Goal: Task Accomplishment & Management: Use online tool/utility

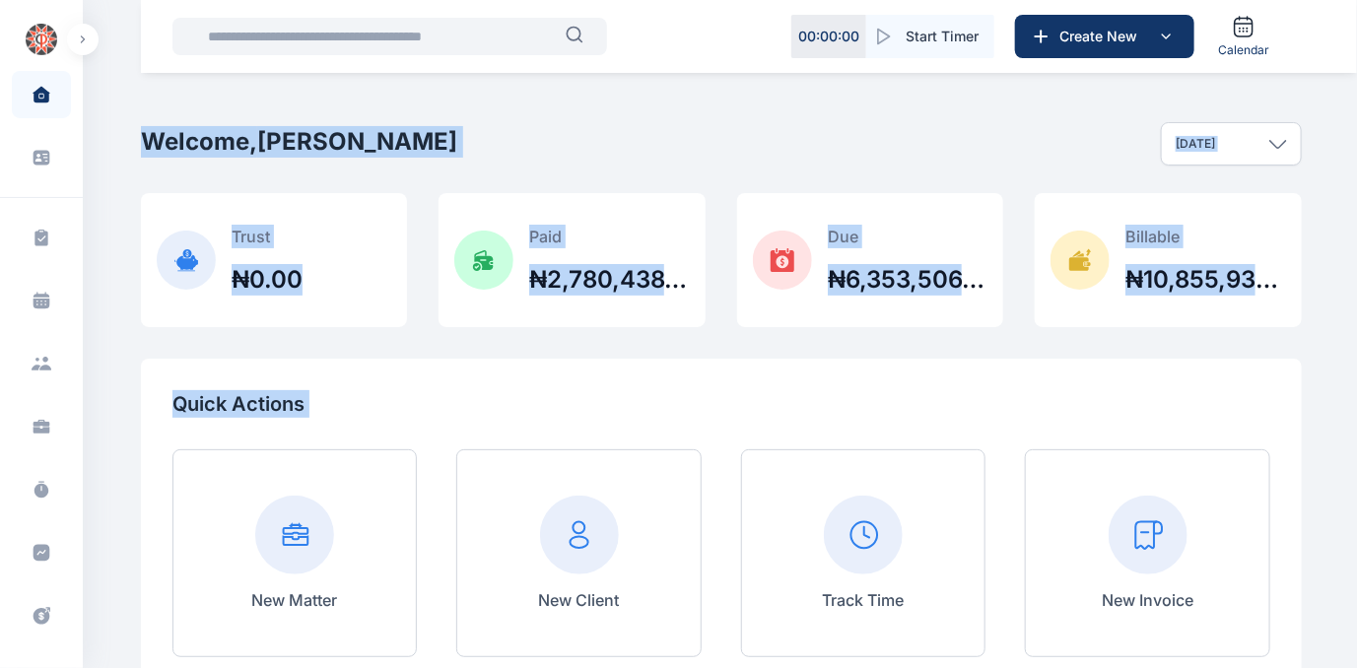
scroll to position [131, 0]
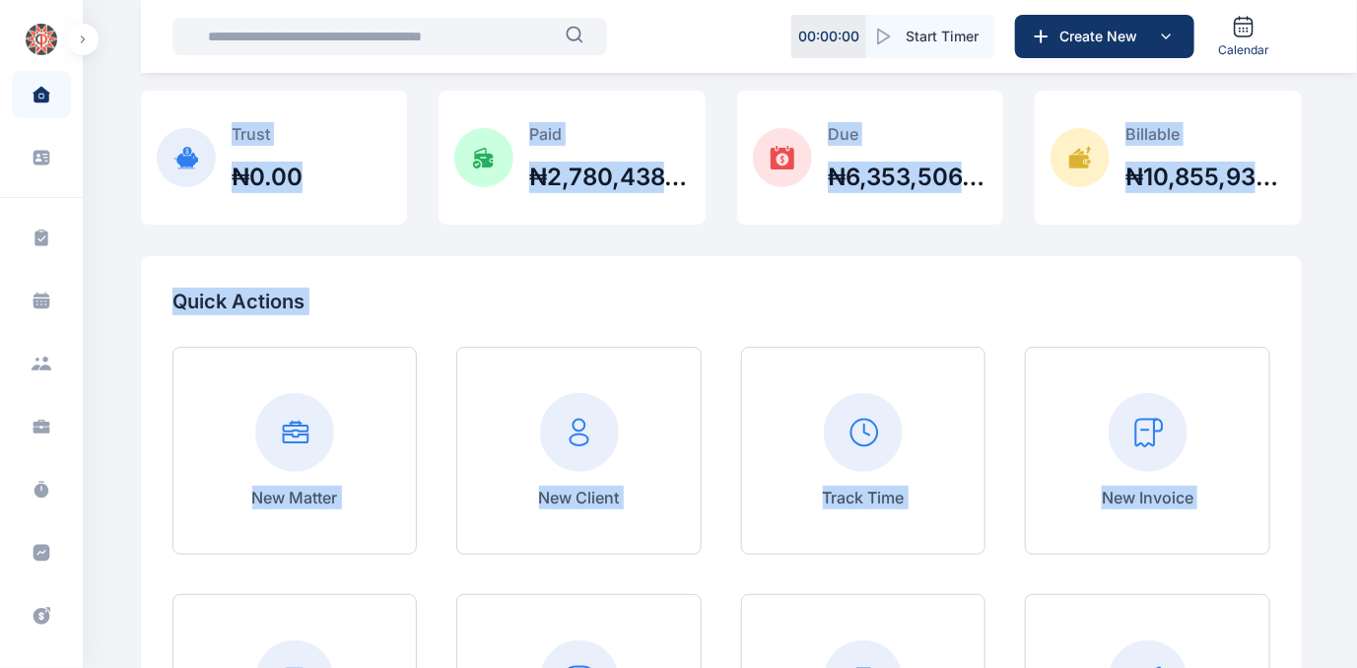
drag, startPoint x: 76, startPoint y: 326, endPoint x: 119, endPoint y: 668, distance: 344.6
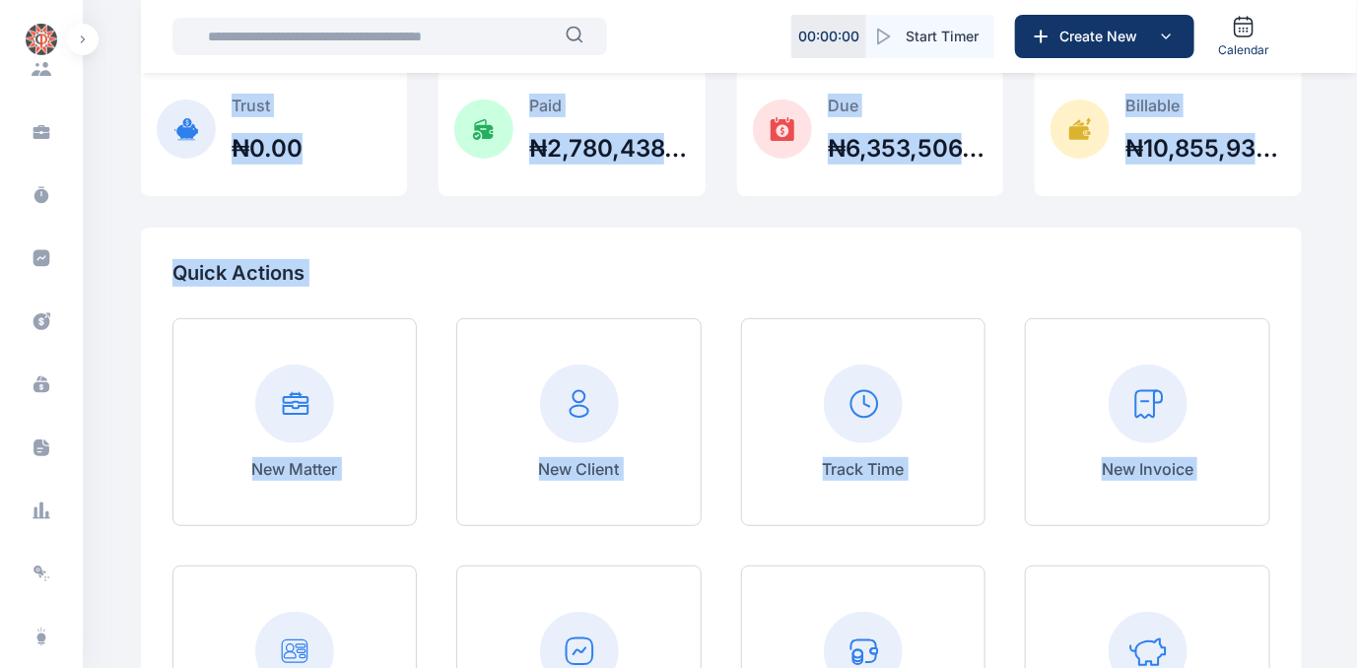
scroll to position [404, 0]
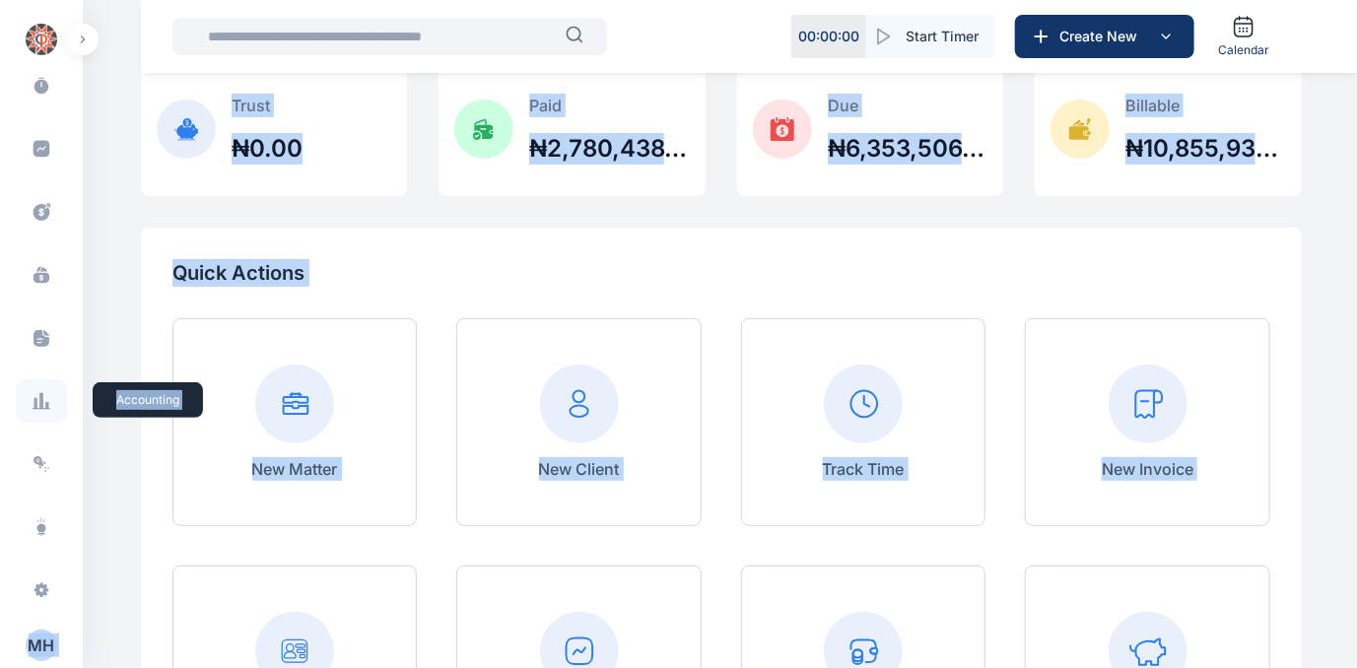
click at [49, 390] on span at bounding box center [41, 400] width 51 height 43
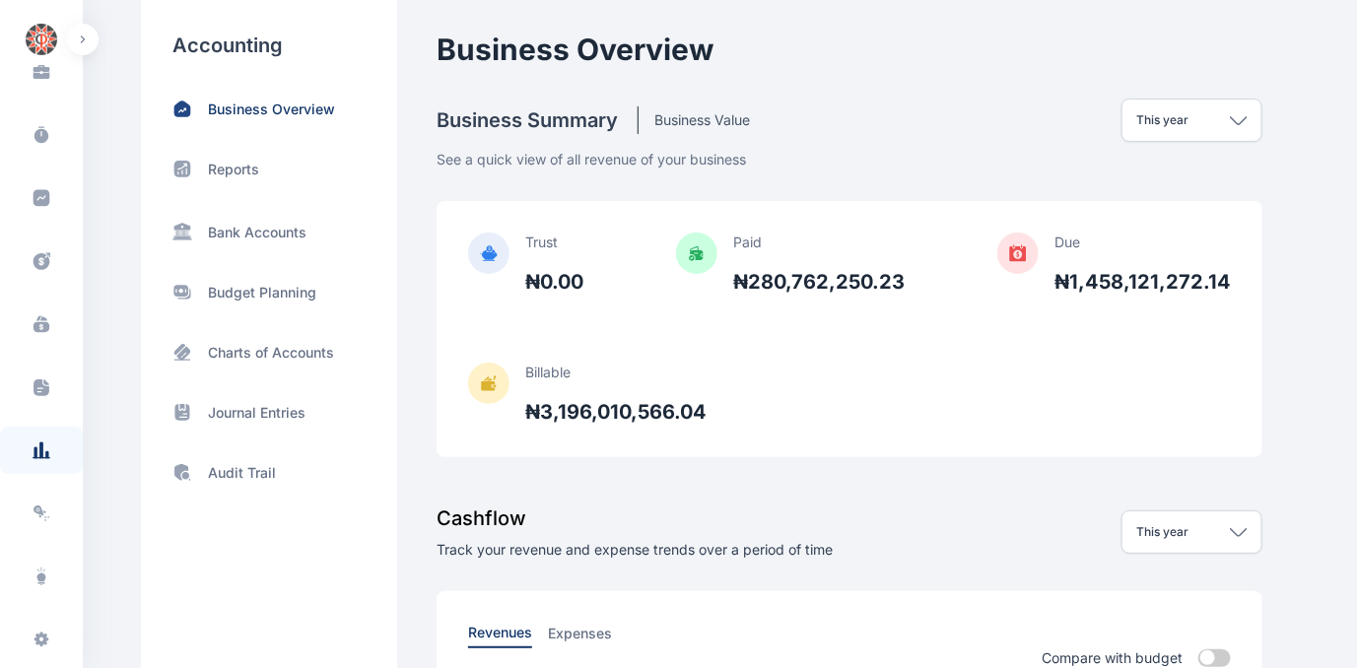
scroll to position [404, 0]
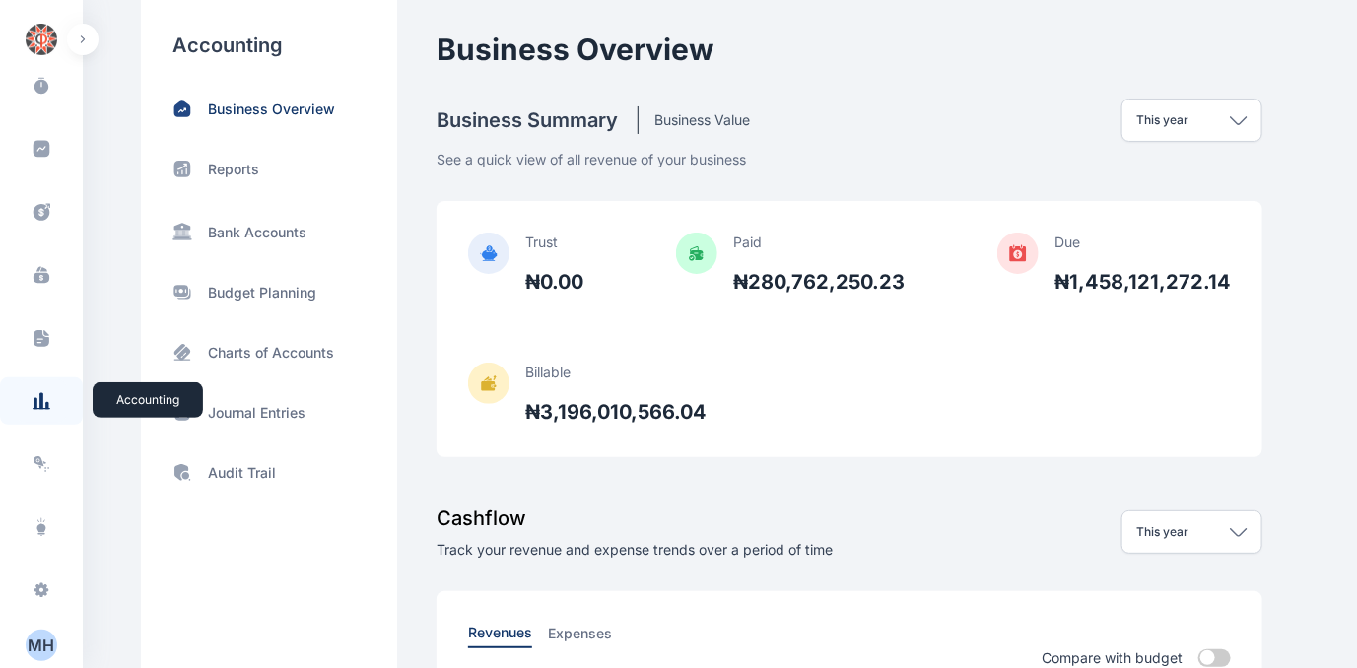
click at [49, 400] on span at bounding box center [41, 400] width 51 height 43
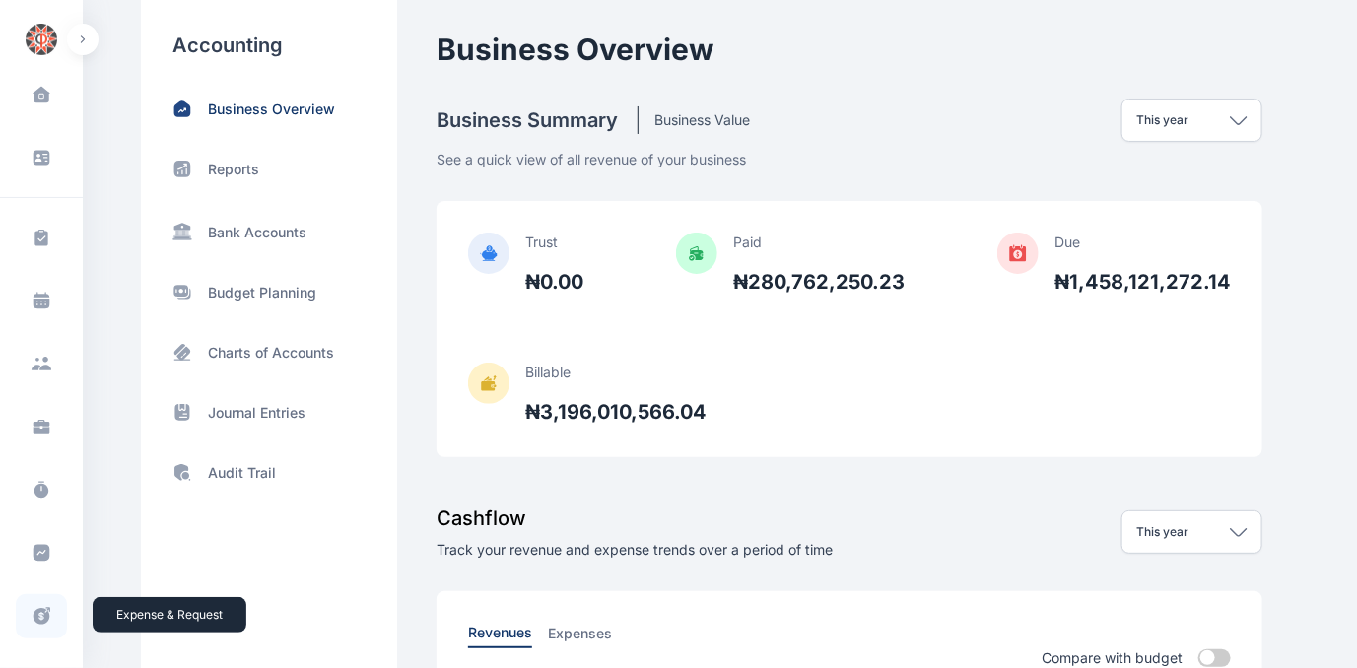
click at [43, 615] on icon at bounding box center [41, 616] width 17 height 17
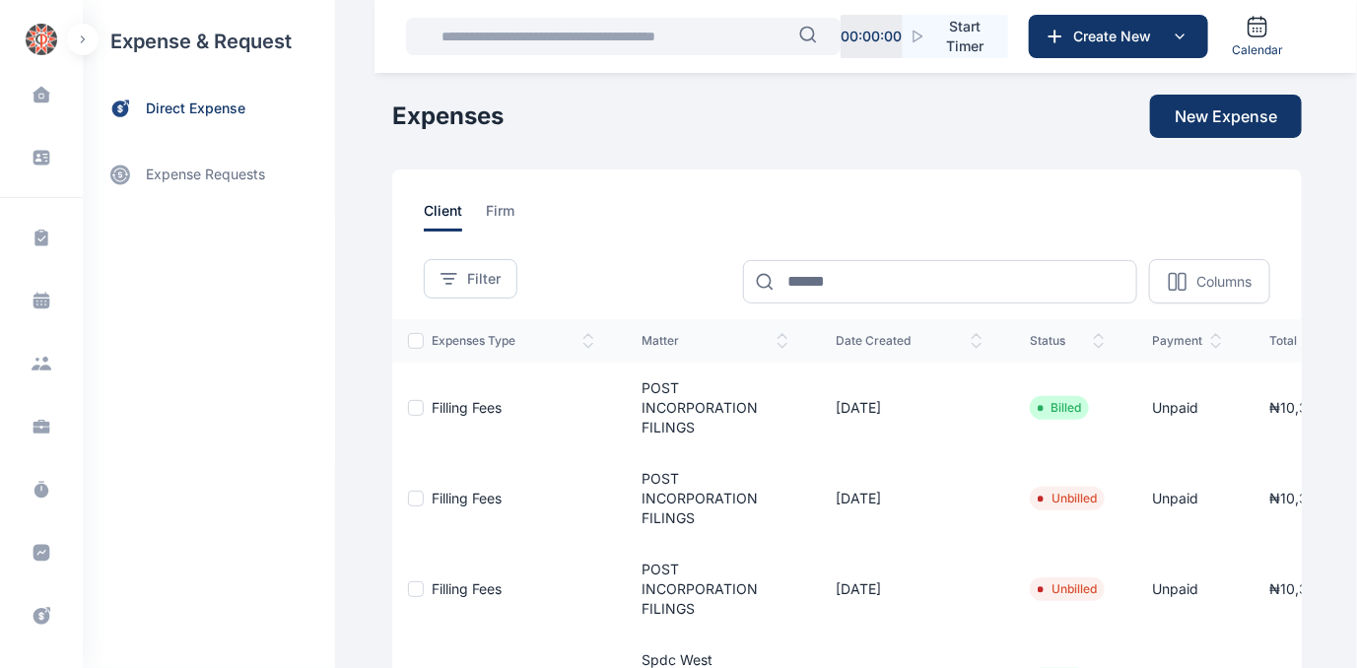
drag, startPoint x: 83, startPoint y: 382, endPoint x: 81, endPoint y: 437, distance: 55.2
click at [83, 436] on div "expense & request direct expense expense requests expense requests Expense Requ…" at bounding box center [209, 334] width 252 height 668
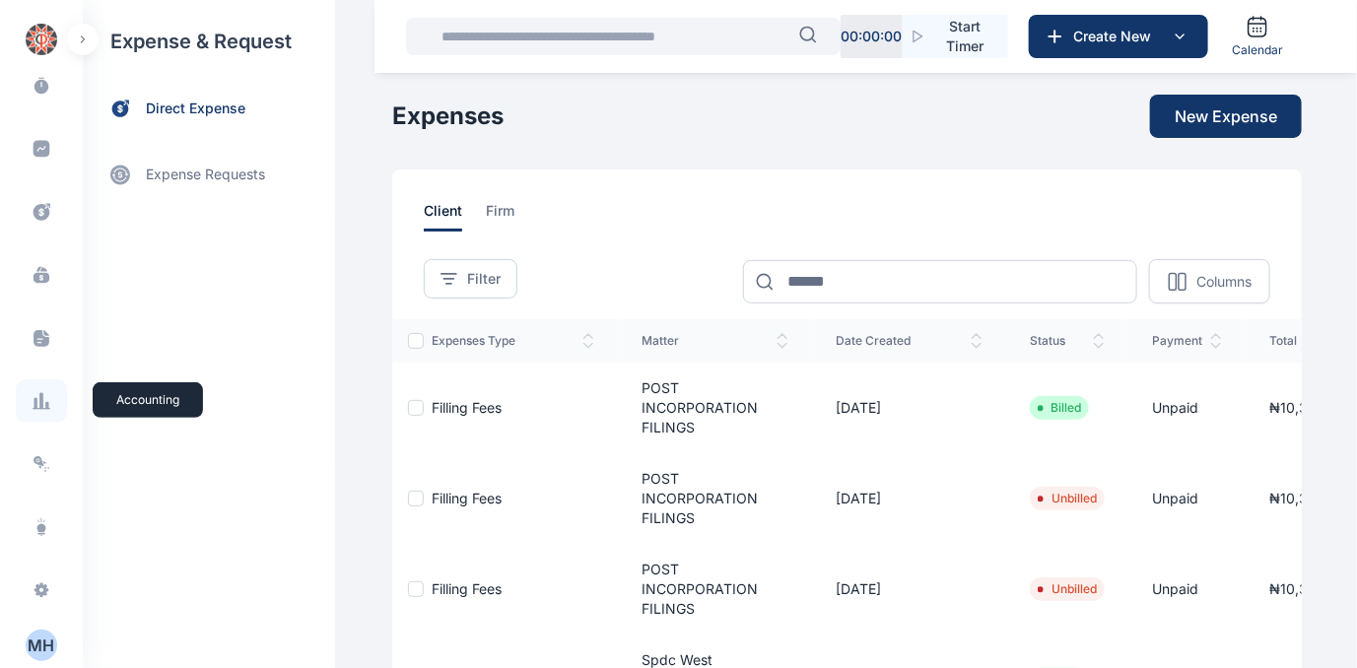
click at [39, 406] on icon at bounding box center [41, 401] width 4 height 17
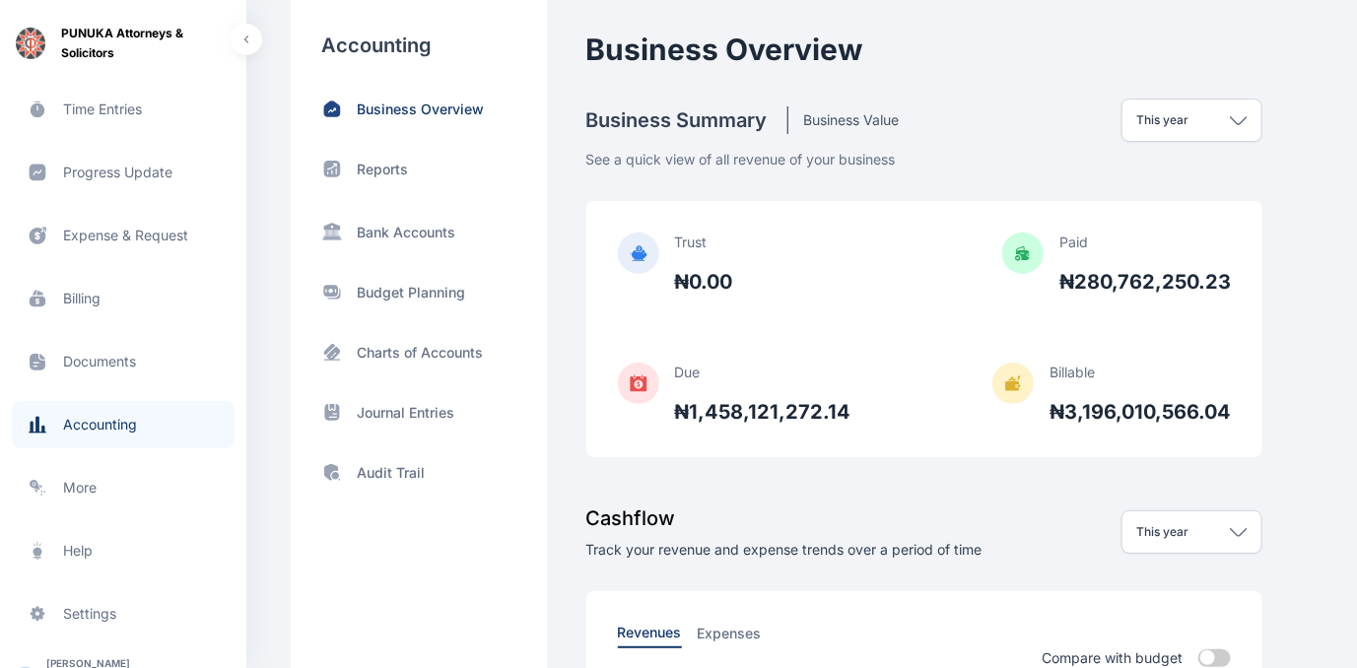
scroll to position [404, 0]
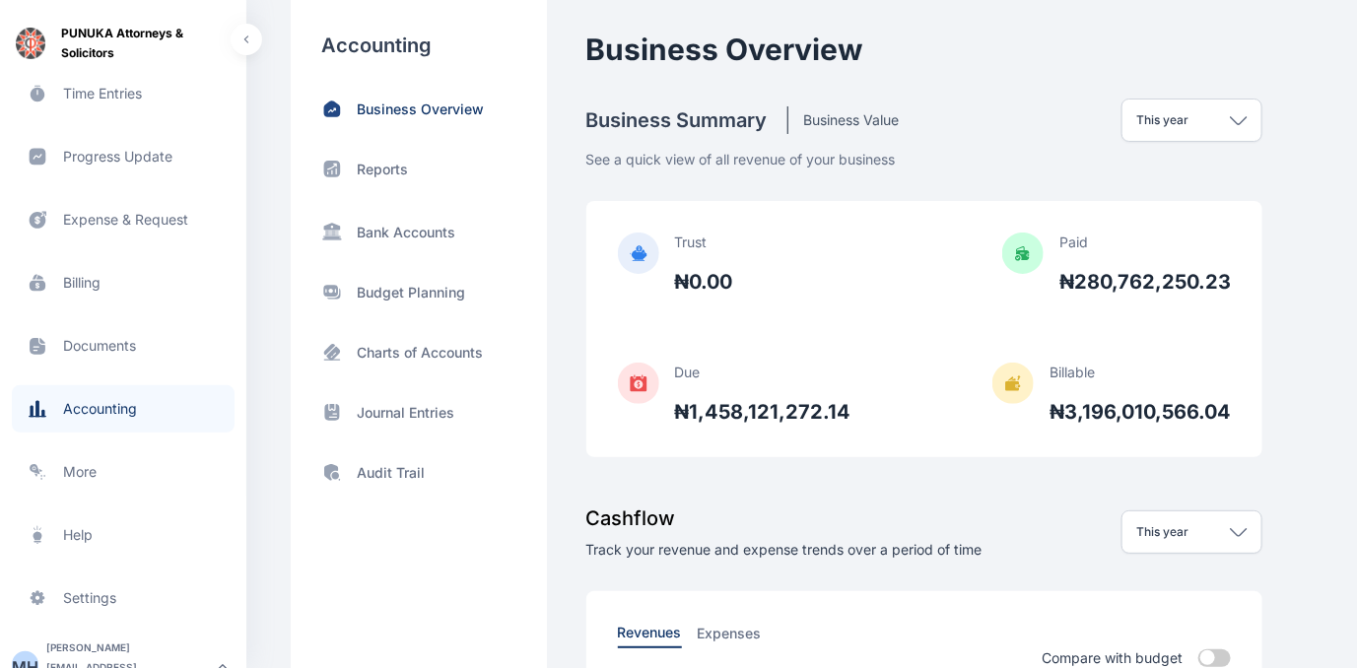
click at [80, 277] on span "Billing billing billing" at bounding box center [123, 282] width 223 height 47
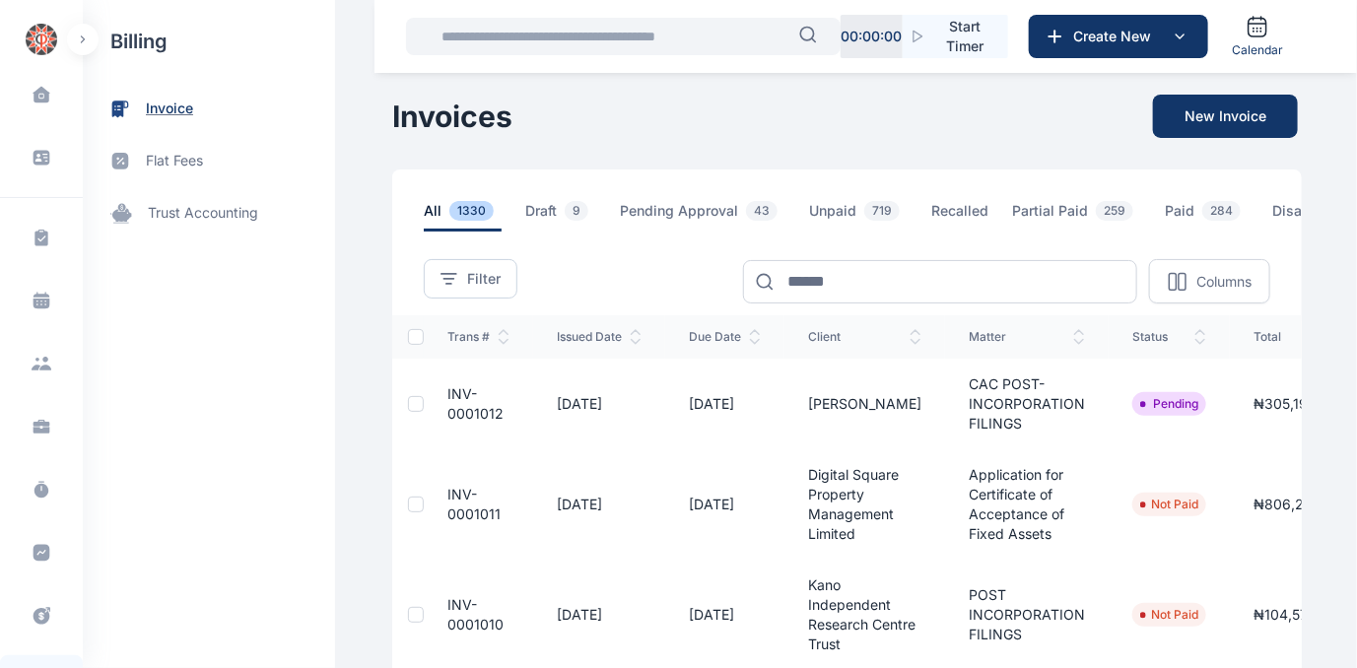
click at [163, 102] on span "invoice" at bounding box center [169, 109] width 47 height 21
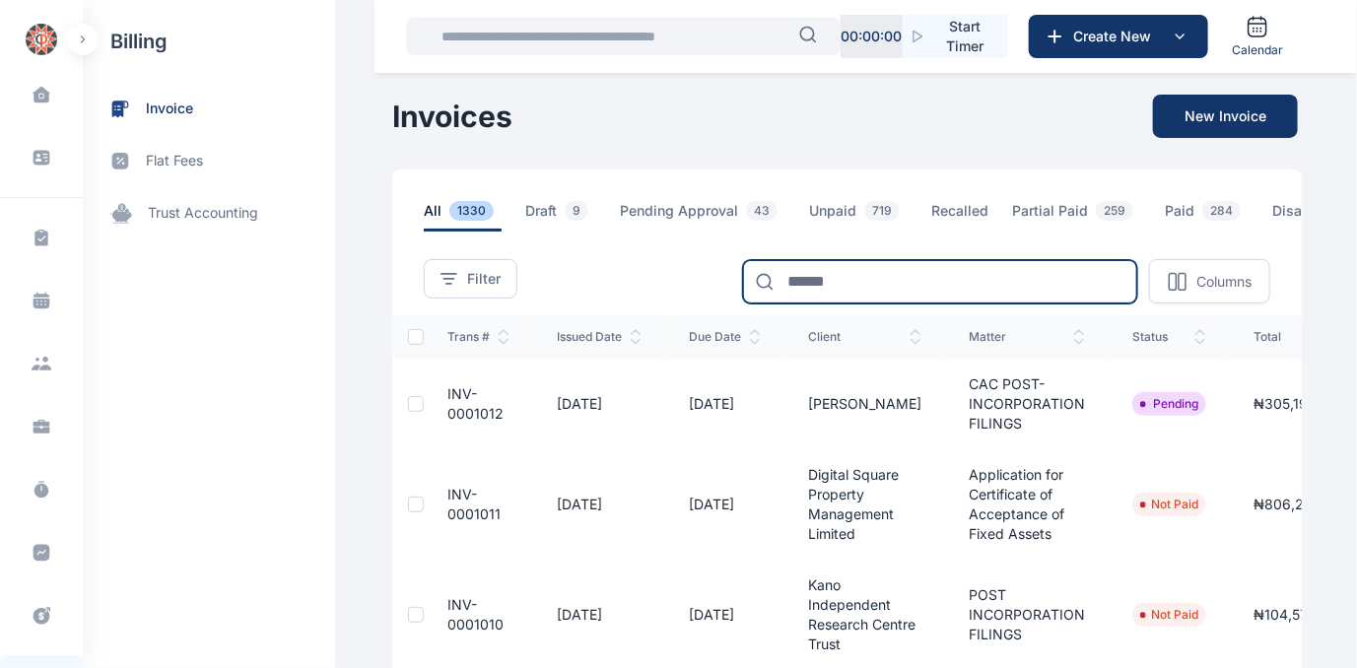
click at [798, 295] on input at bounding box center [940, 281] width 394 height 43
type input "********"
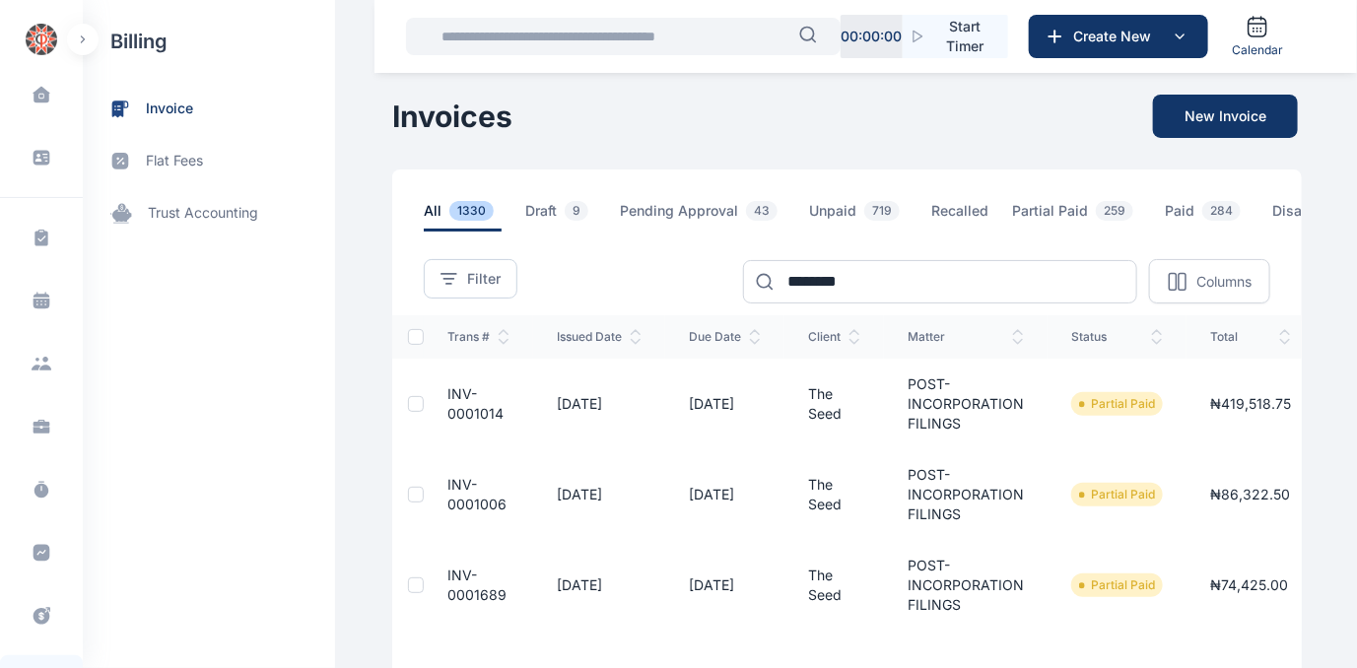
click at [465, 422] on span "INV-0001014" at bounding box center [475, 403] width 56 height 36
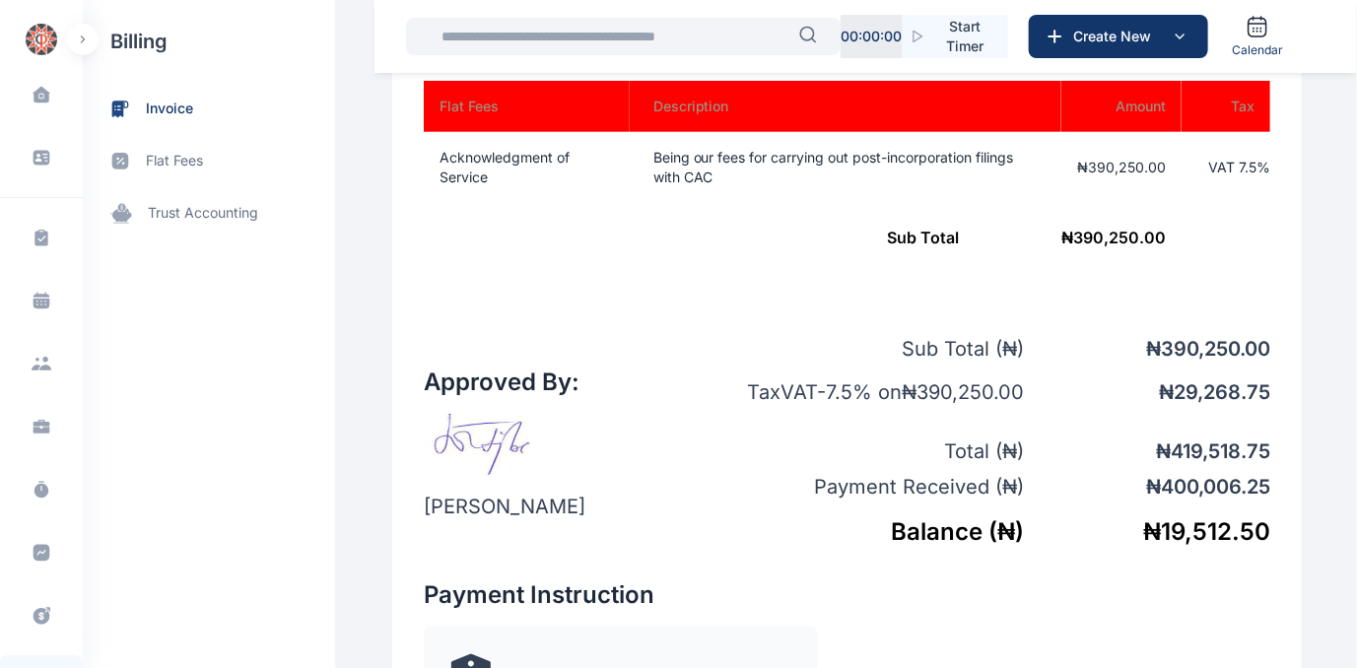
scroll to position [806, 0]
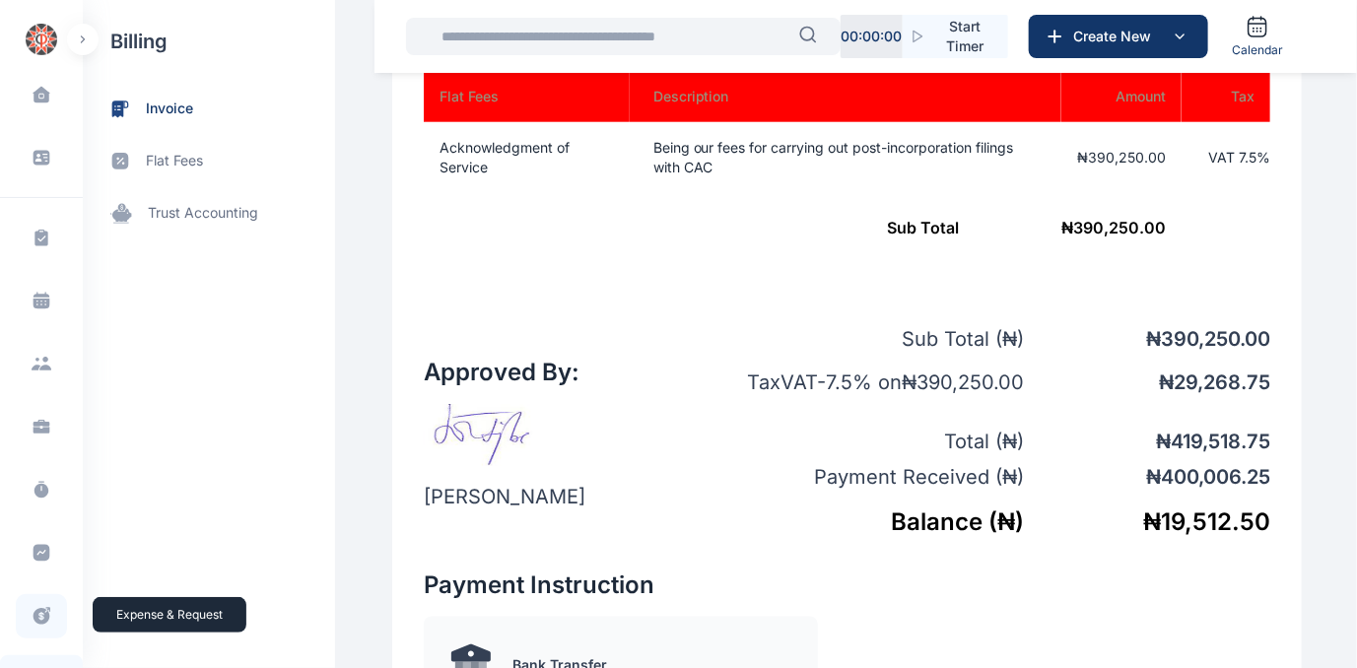
click at [35, 612] on icon at bounding box center [41, 616] width 17 height 17
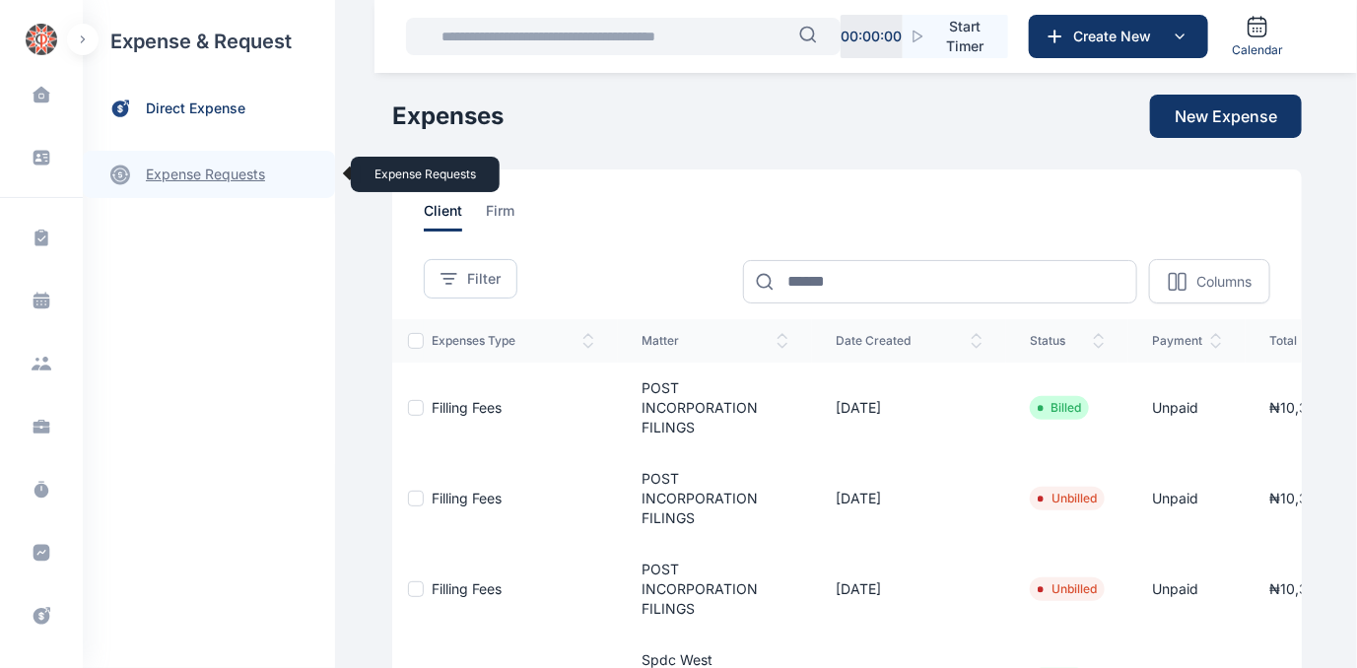
click at [167, 173] on link "expense requests expense requests" at bounding box center [209, 174] width 252 height 47
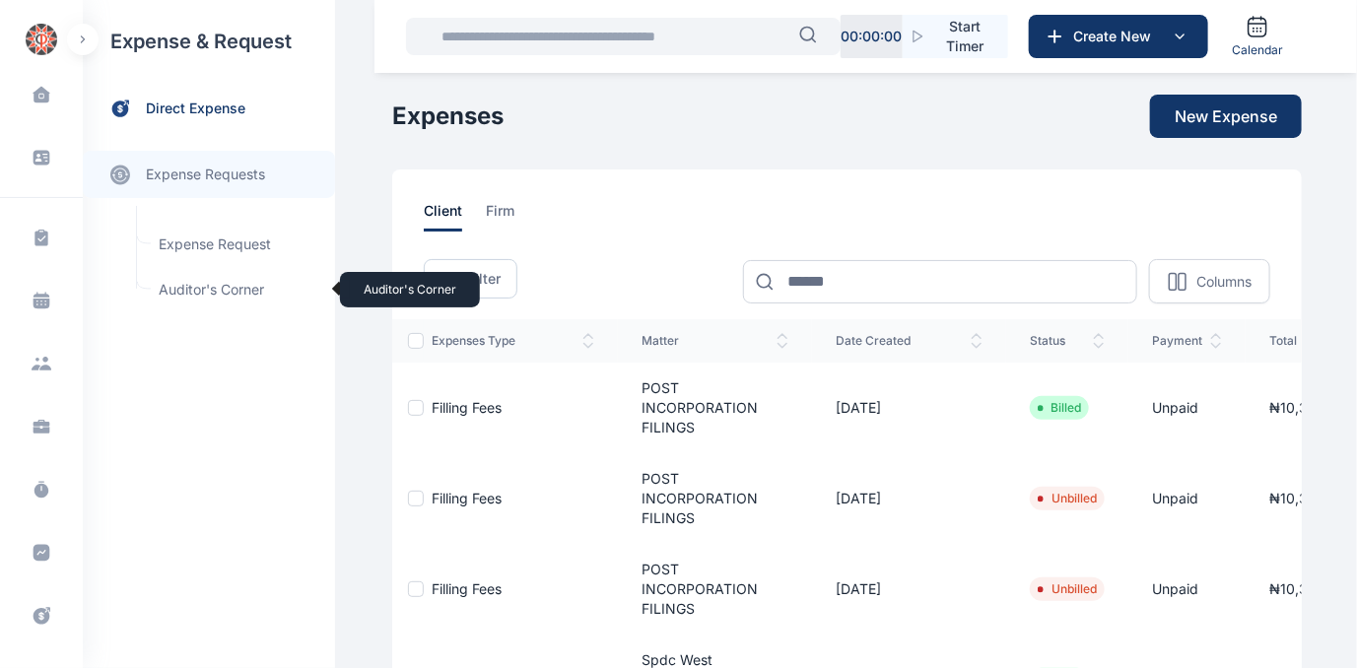
click at [188, 285] on span "Auditor's Corner Auditor's Corner" at bounding box center [236, 289] width 178 height 37
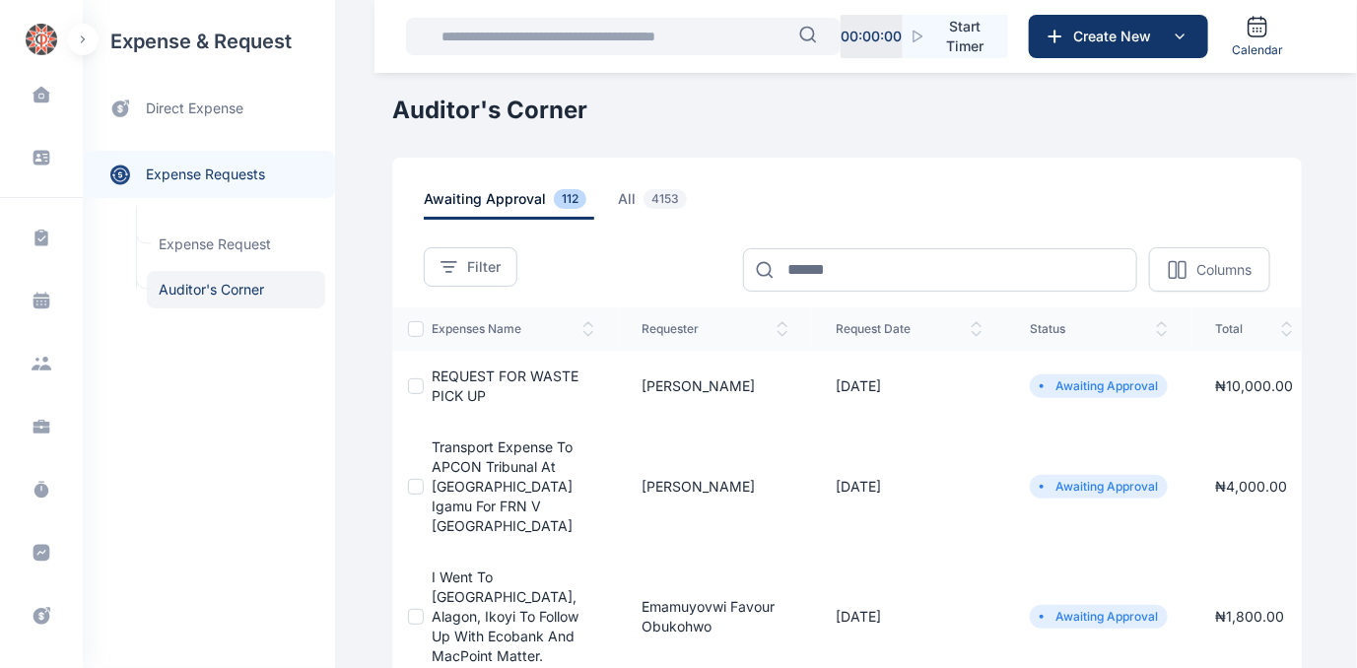
click at [443, 367] on span "REQUEST FOR WASTE PICK UP" at bounding box center [505, 385] width 147 height 36
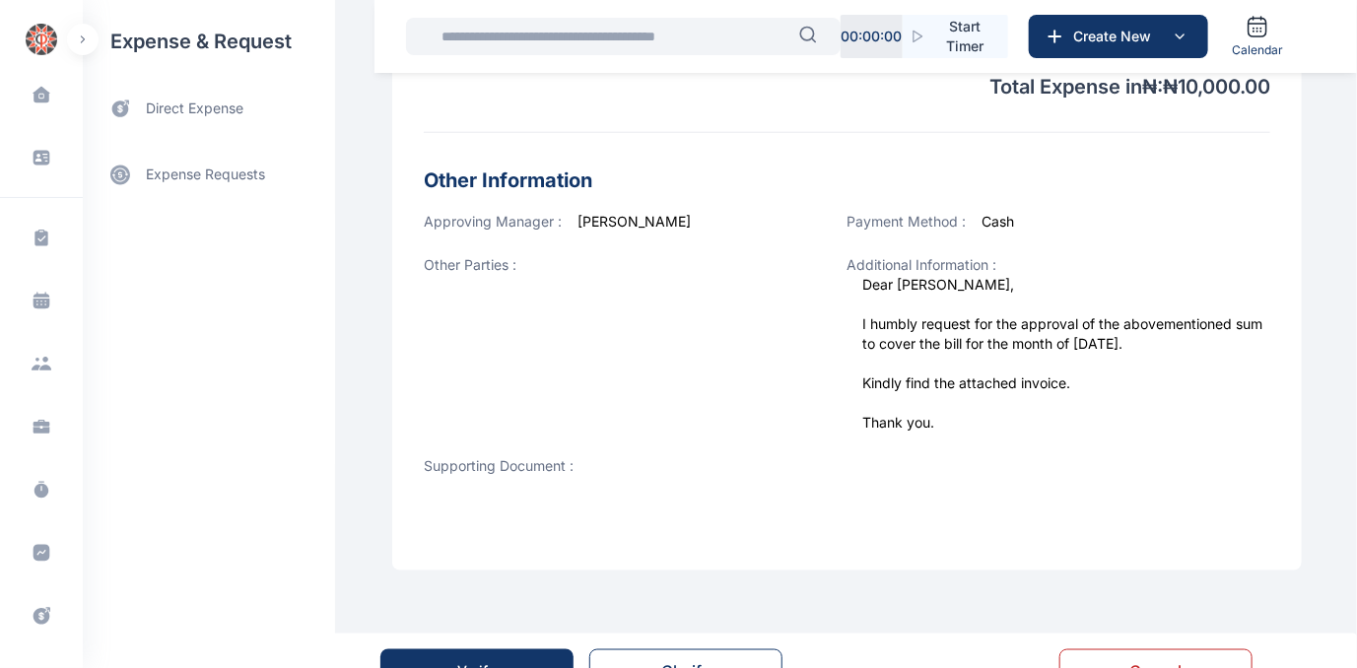
scroll to position [798, 0]
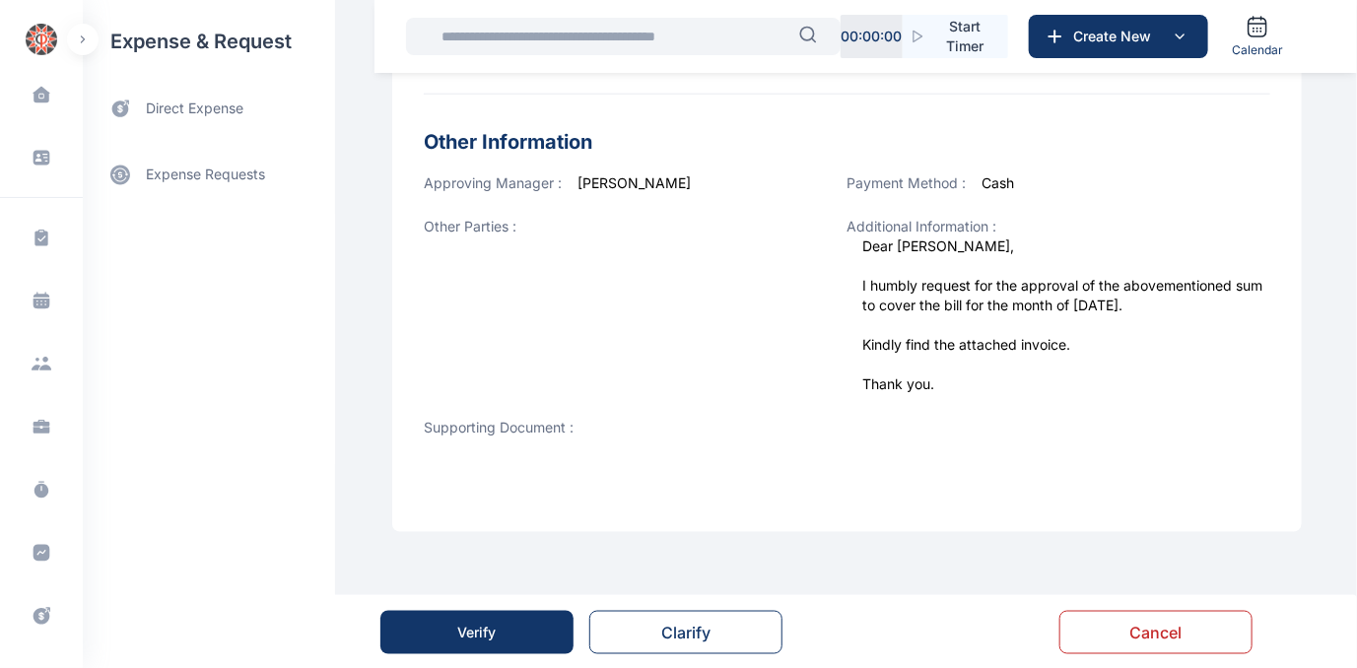
click at [488, 623] on div "Verify" at bounding box center [477, 633] width 38 height 20
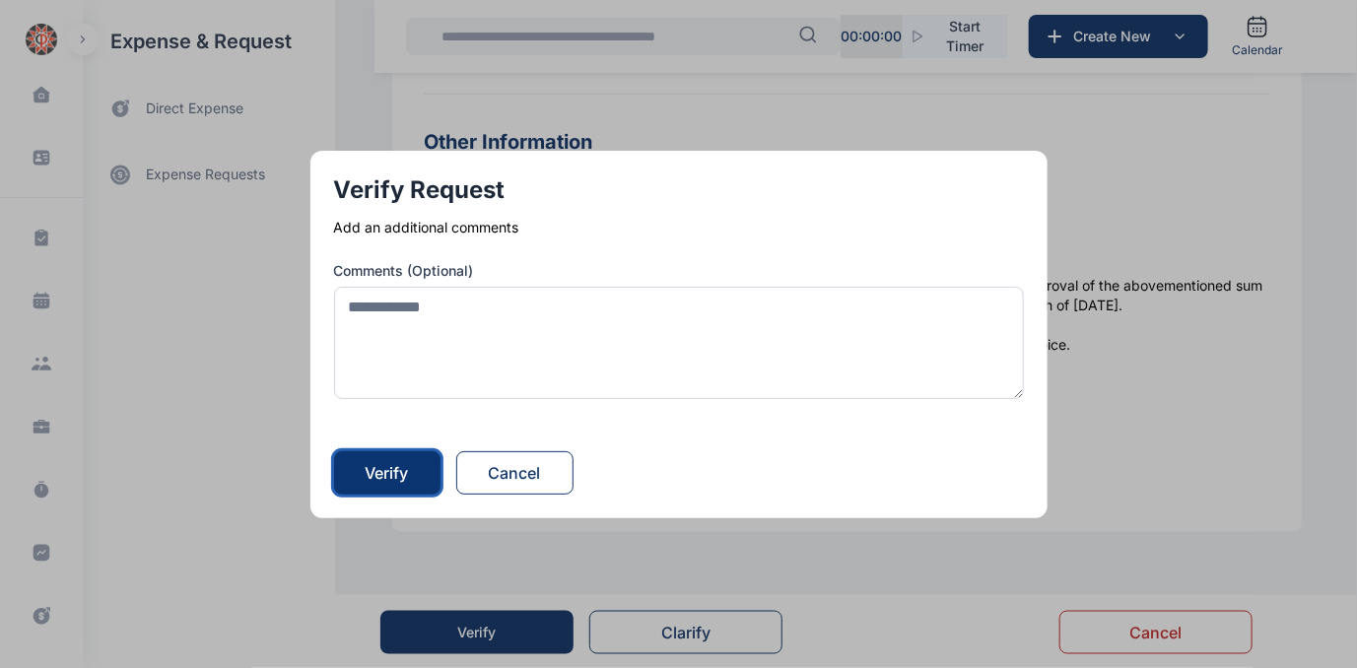
click at [399, 472] on div "Verify" at bounding box center [387, 473] width 43 height 24
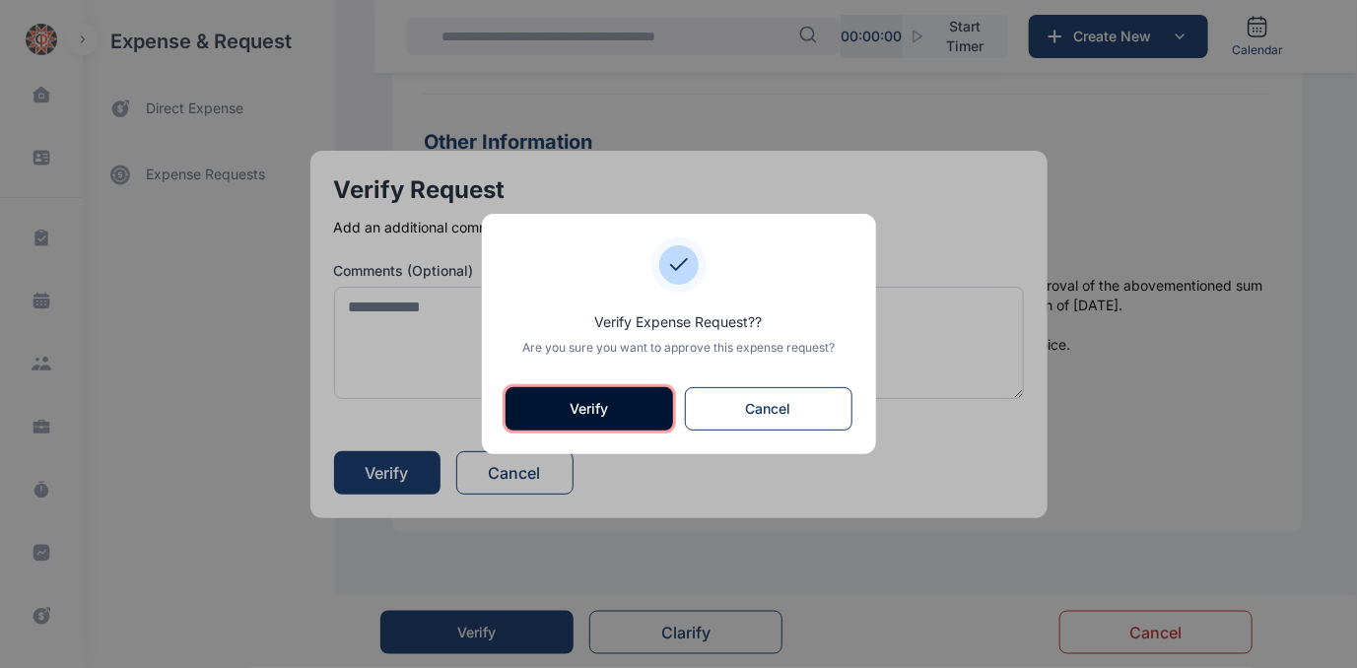
click at [589, 418] on button "Verify" at bounding box center [588, 408] width 167 height 43
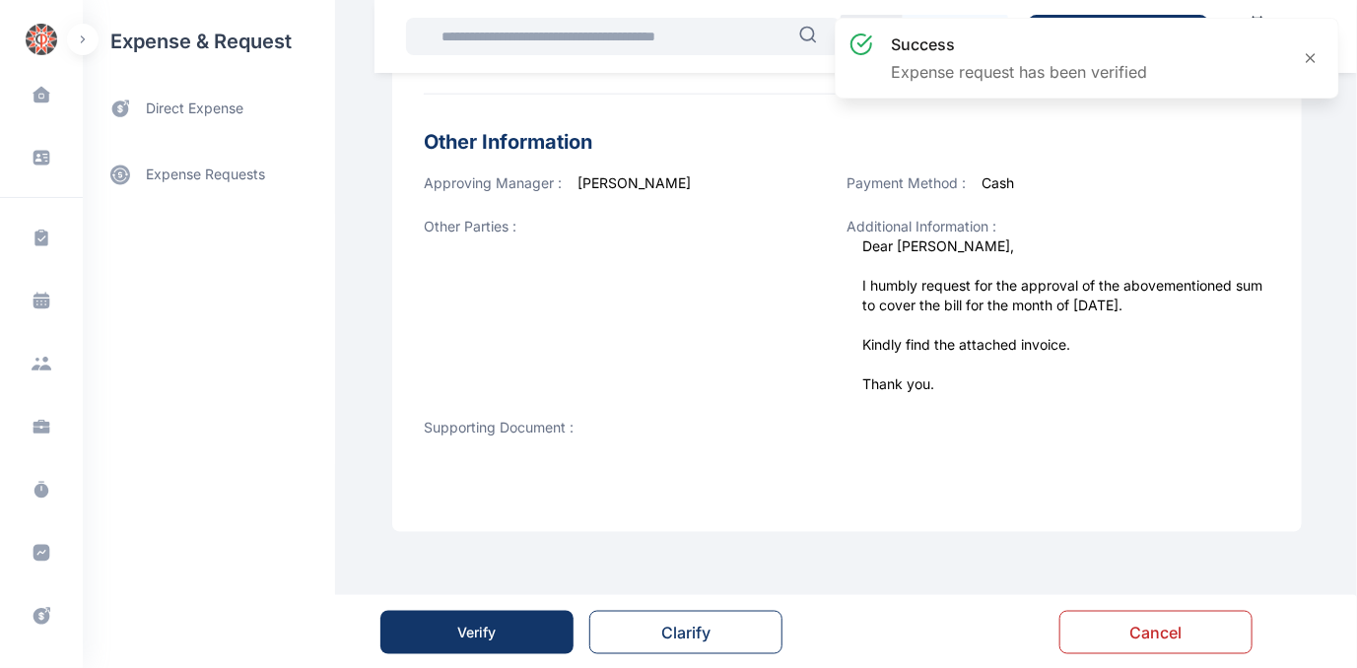
scroll to position [0, 0]
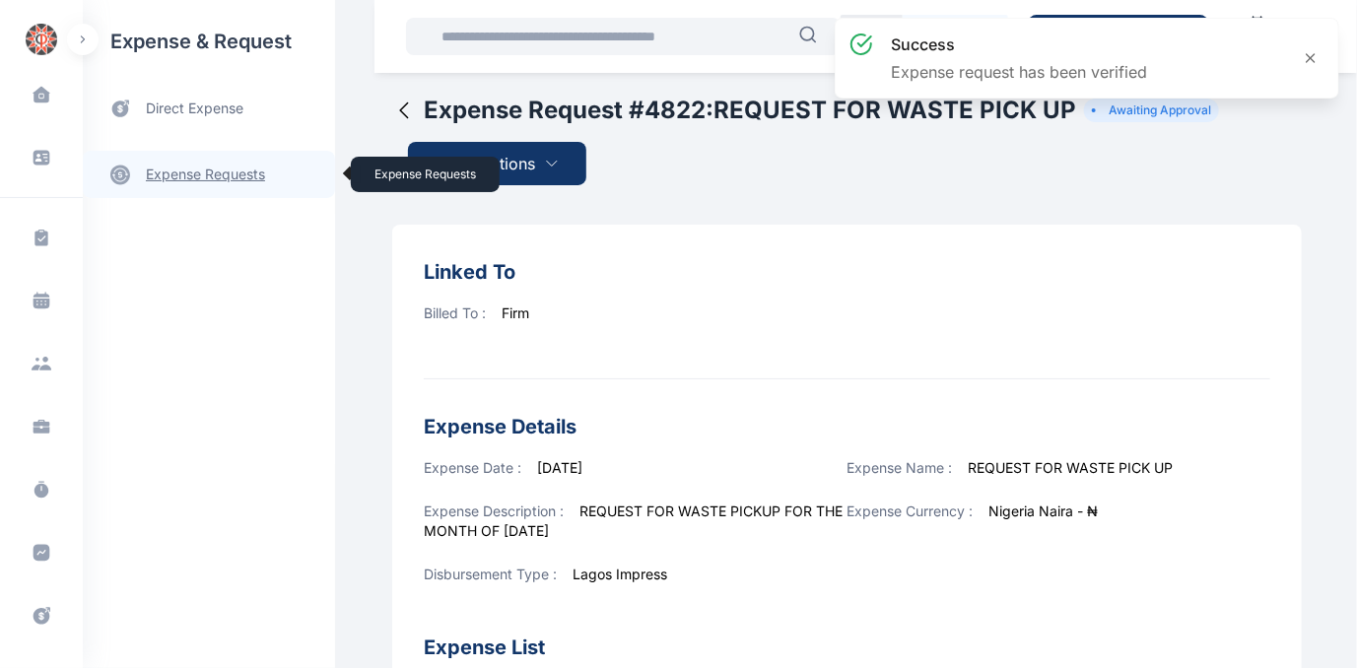
click at [189, 171] on link "expense requests expense requests" at bounding box center [209, 174] width 252 height 47
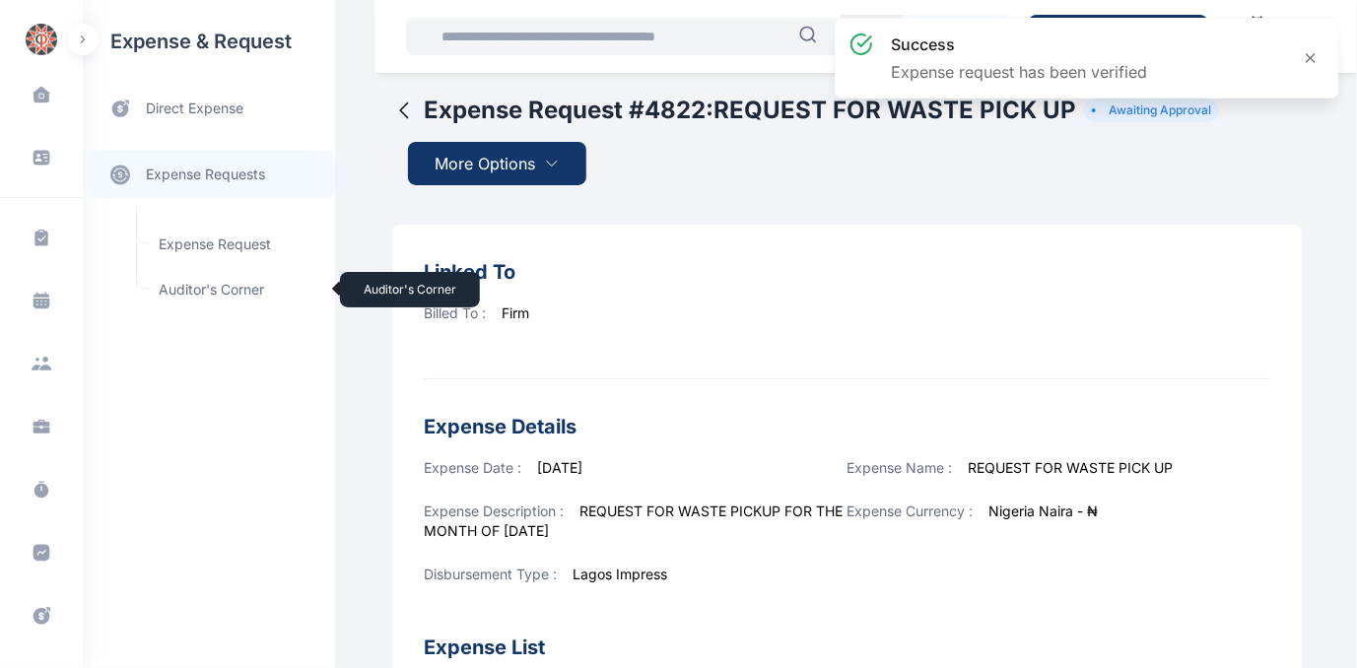
click at [173, 284] on span "Auditor's Corner Auditor's Corner" at bounding box center [236, 289] width 178 height 37
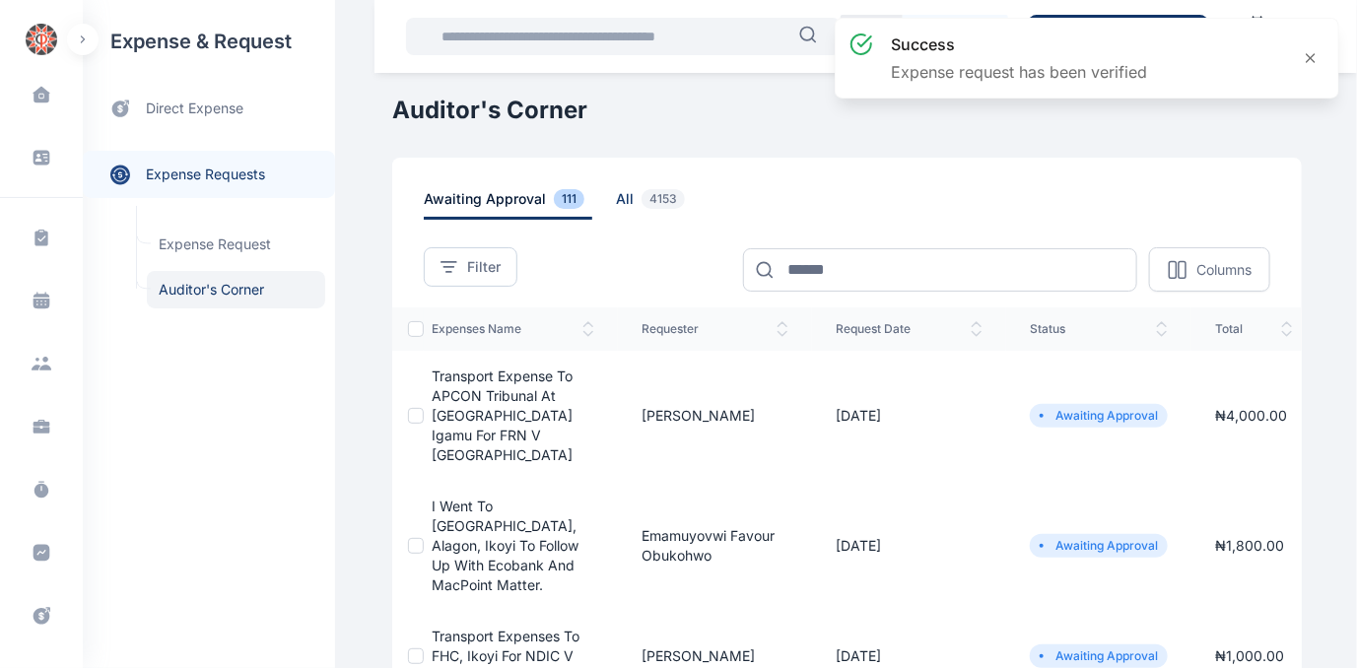
click at [616, 196] on span "all 4153" at bounding box center [654, 204] width 77 height 31
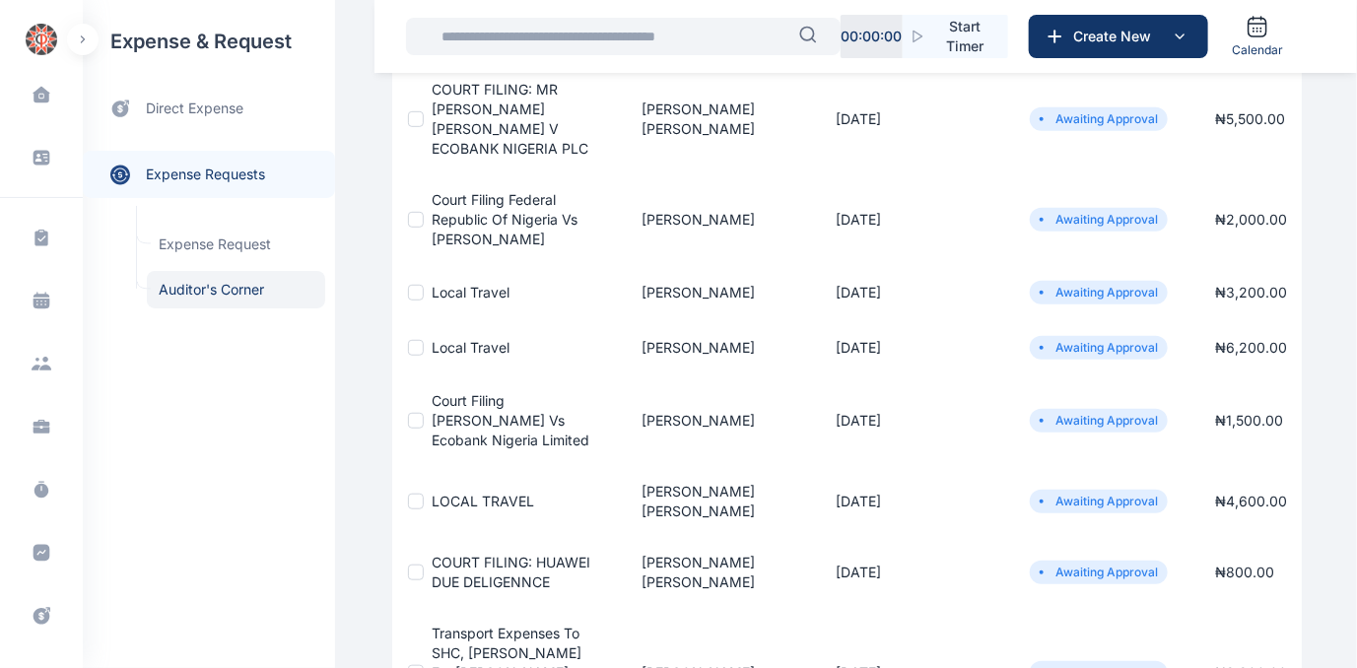
scroll to position [688, 0]
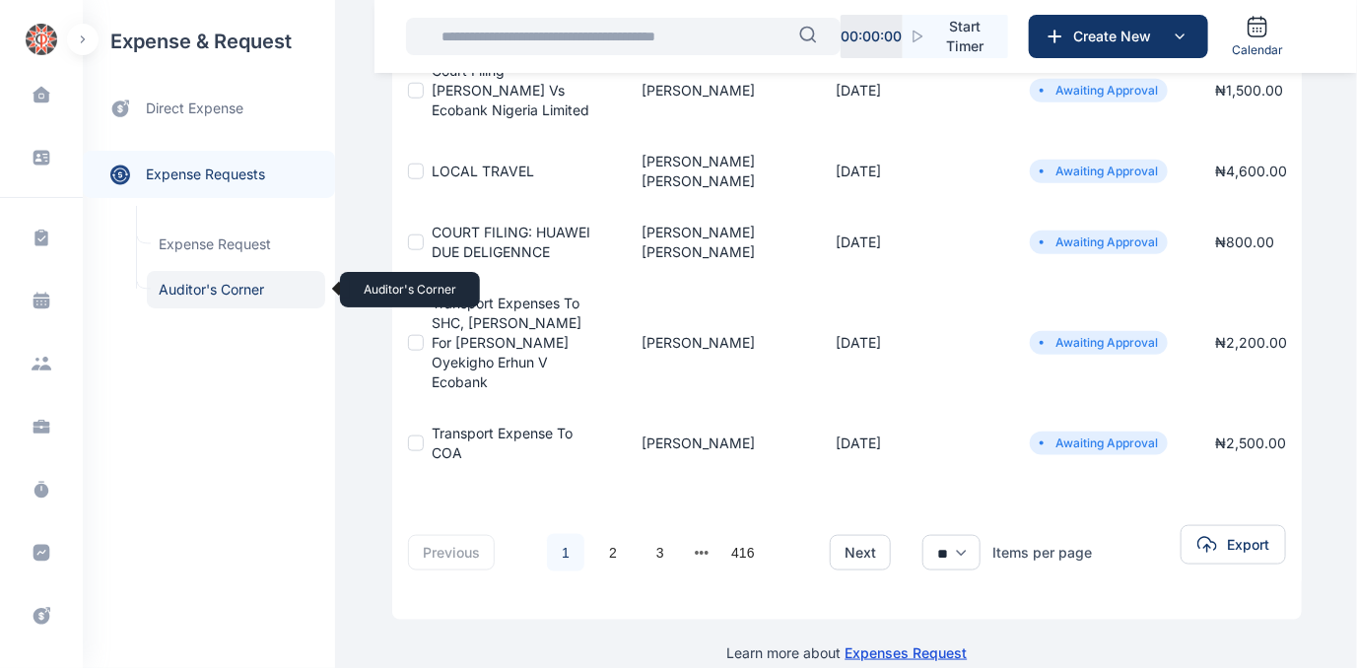
click at [182, 288] on span "Auditor's Corner Auditor's Corner" at bounding box center [236, 289] width 178 height 37
